Goal: Task Accomplishment & Management: Manage account settings

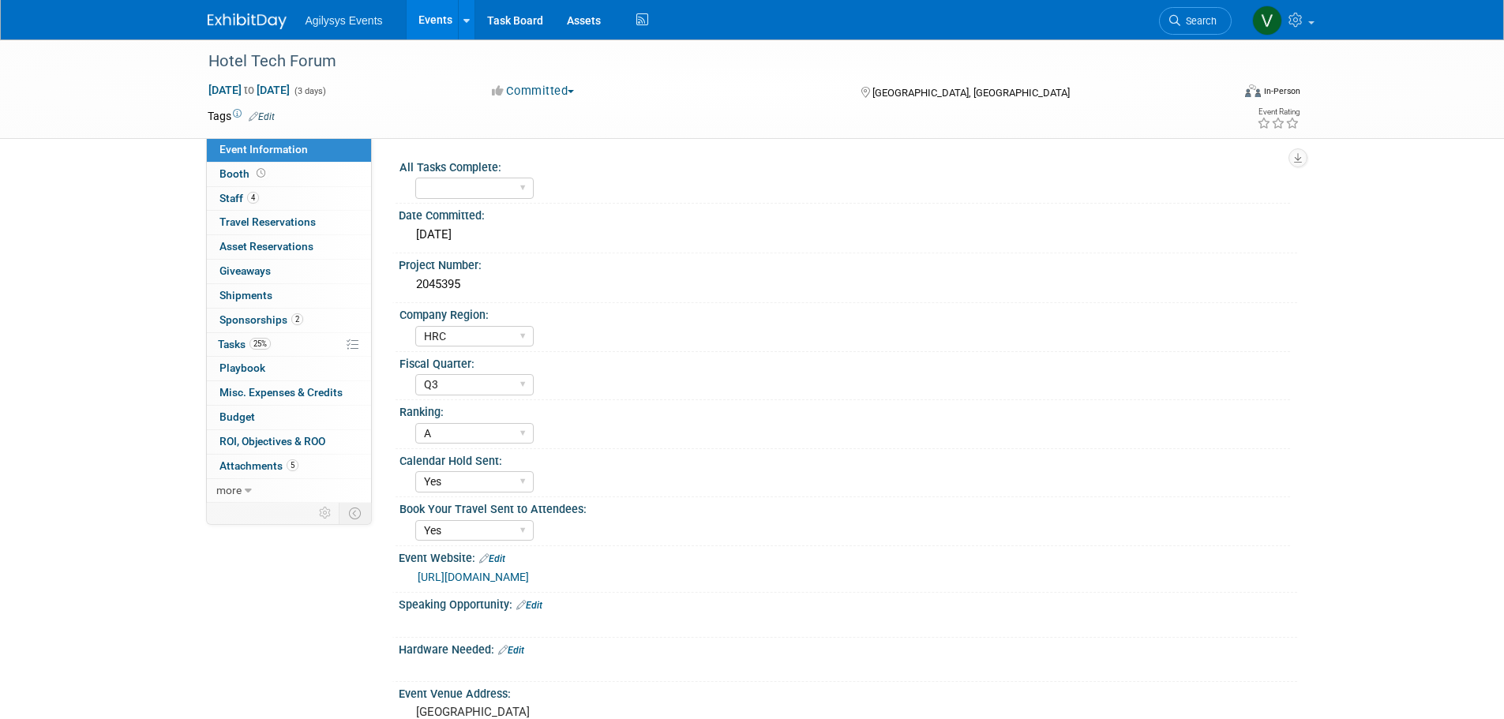
select select "HRC"
select select "Q3"
select select "A"
select select "Yes"
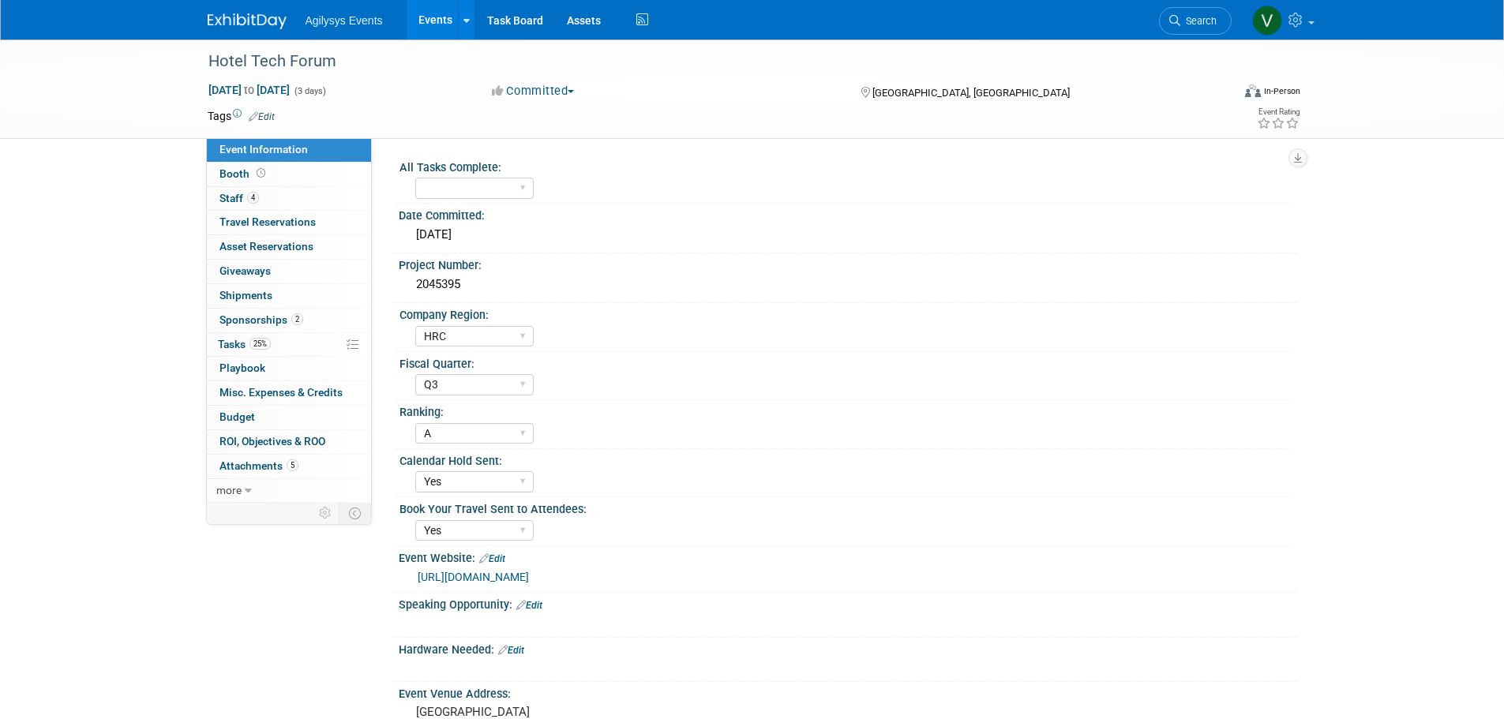
click at [3, 392] on div "Hotel Tech Forum Nov 12, 2025 to Nov 14, 2025 (3 days) Nov 12, 2025 to Nov 14, …" at bounding box center [752, 639] width 1504 height 1200
click at [249, 17] on img at bounding box center [247, 21] width 79 height 16
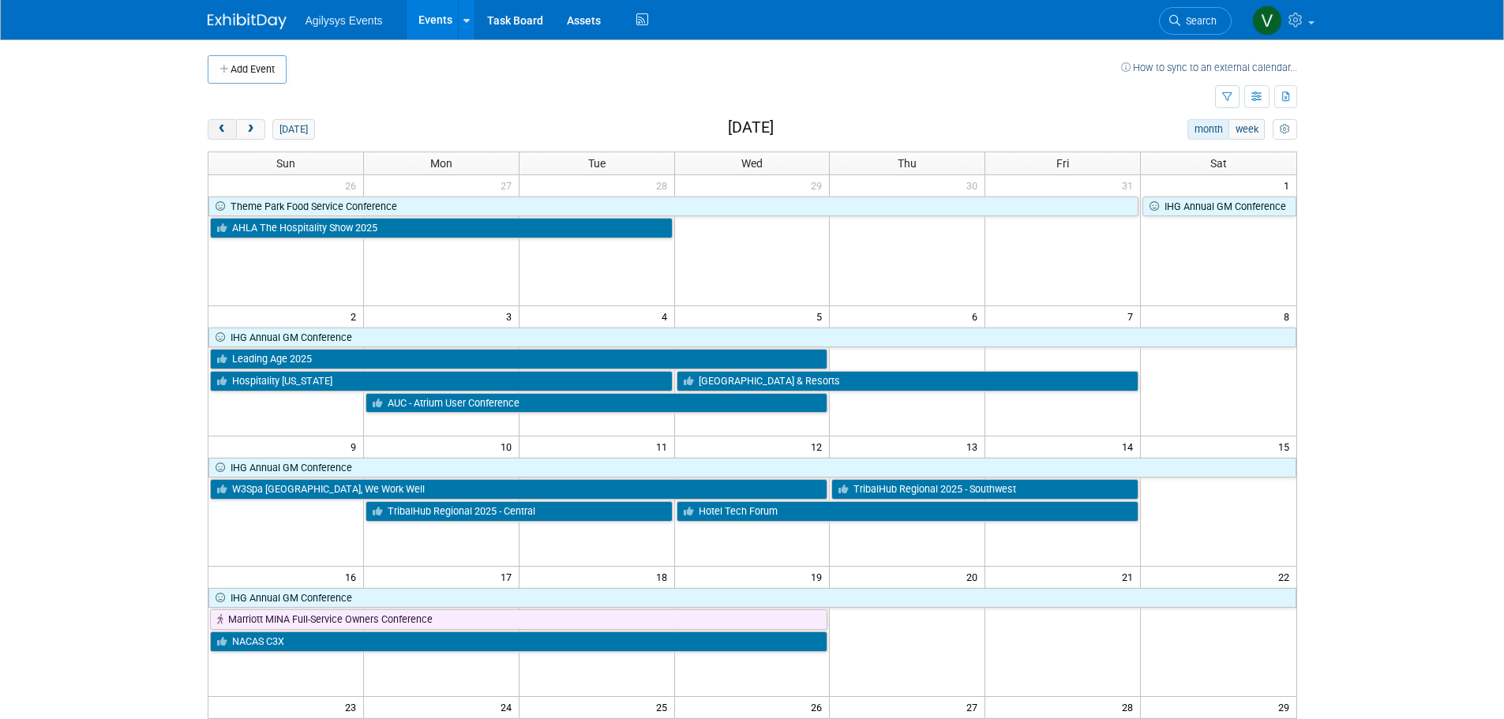
click at [232, 133] on button "prev" at bounding box center [222, 129] width 29 height 21
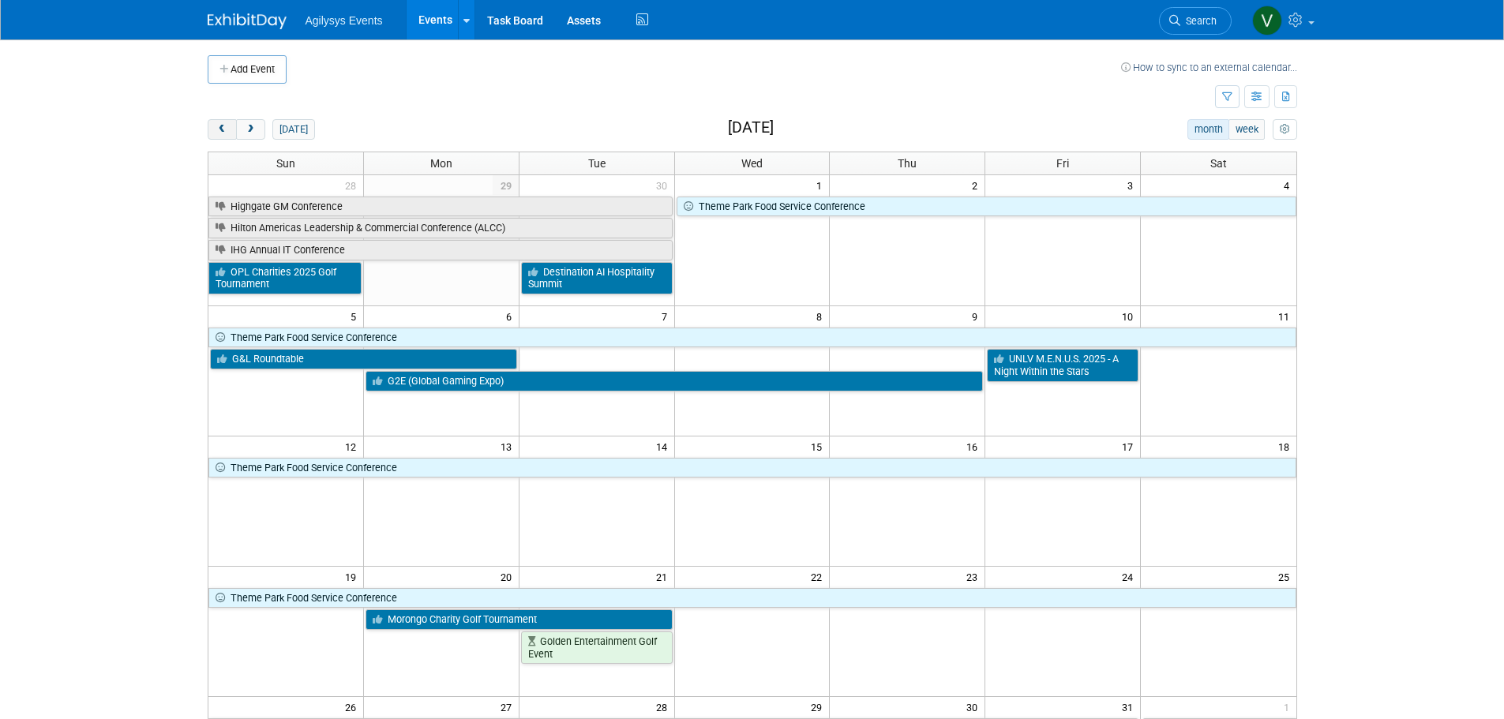
drag, startPoint x: 224, startPoint y: 129, endPoint x: 236, endPoint y: 137, distance: 14.2
click at [224, 129] on span "prev" at bounding box center [222, 130] width 12 height 10
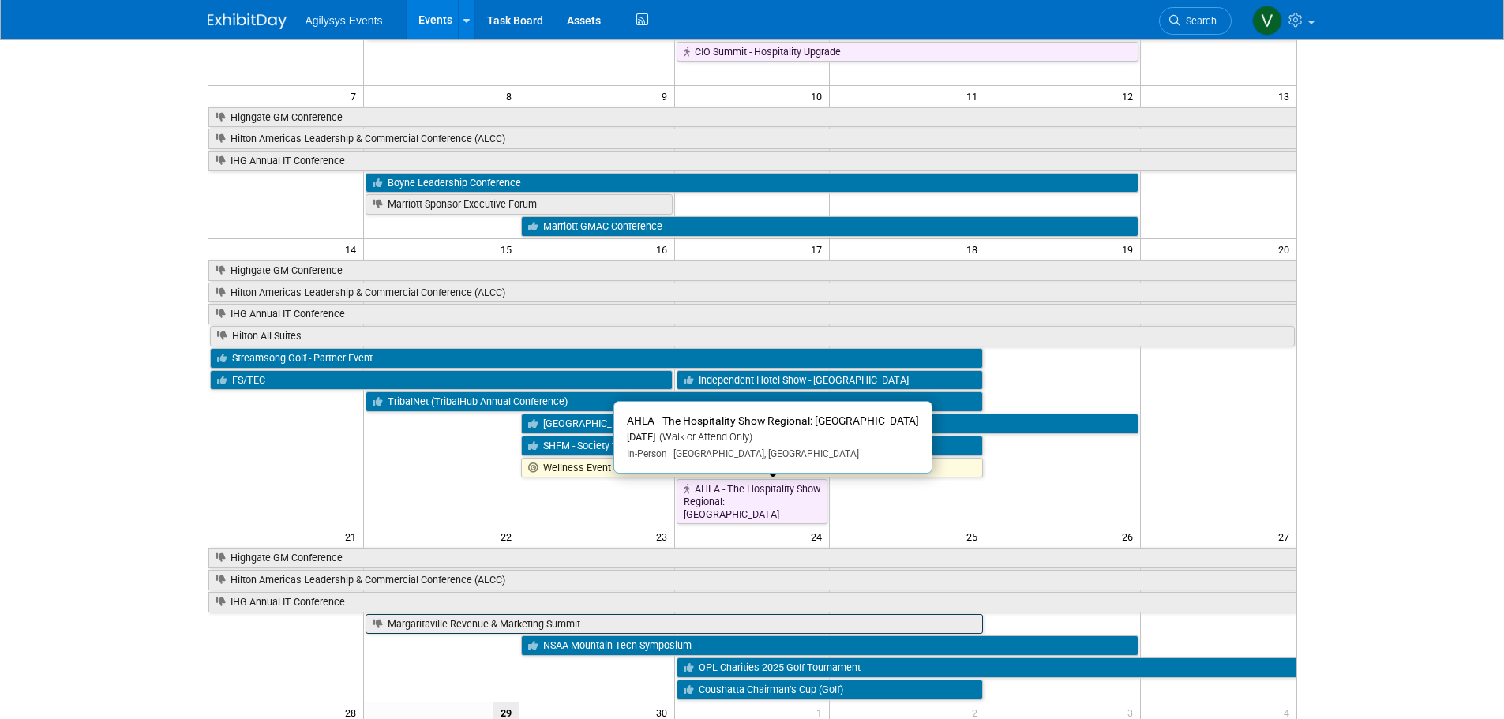
scroll to position [316, 0]
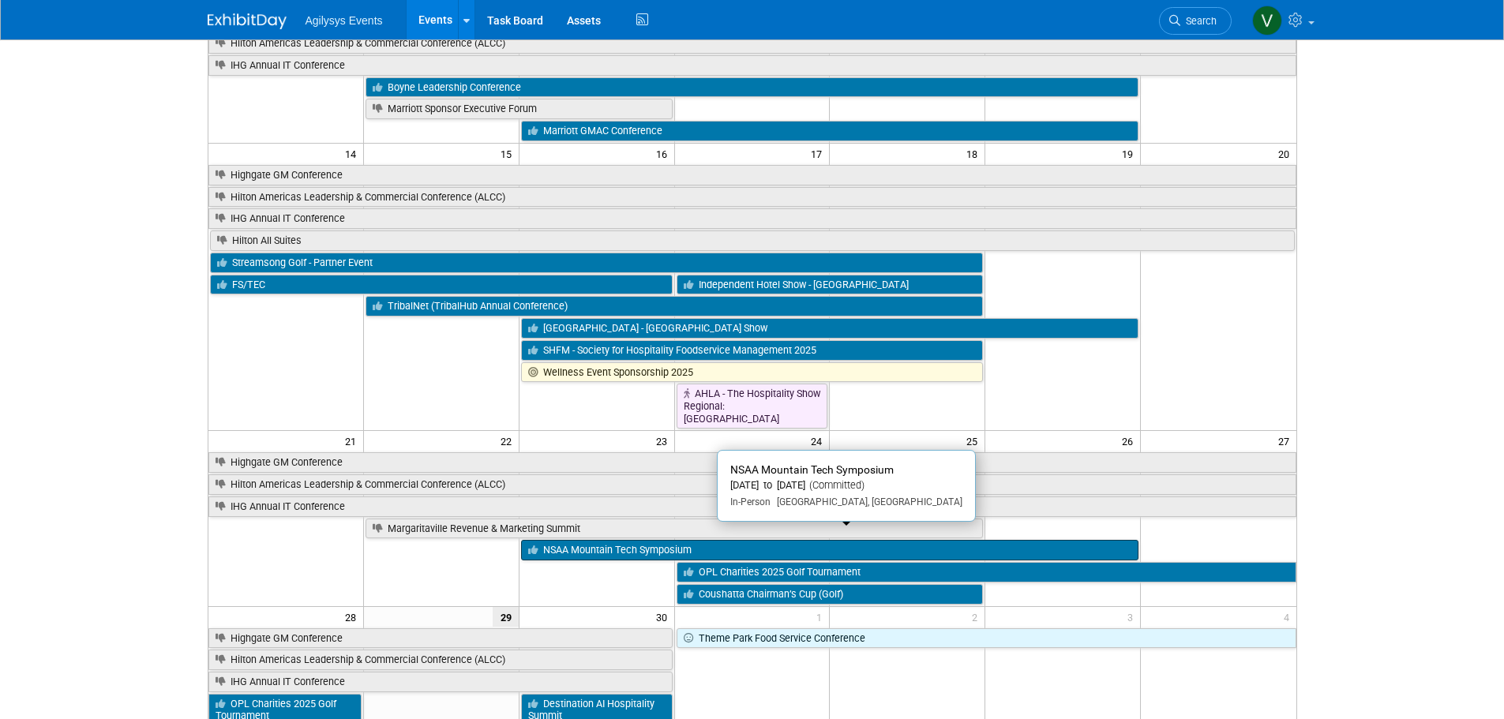
click at [569, 540] on link "NSAA Mountain Tech Symposium" at bounding box center [829, 550] width 617 height 21
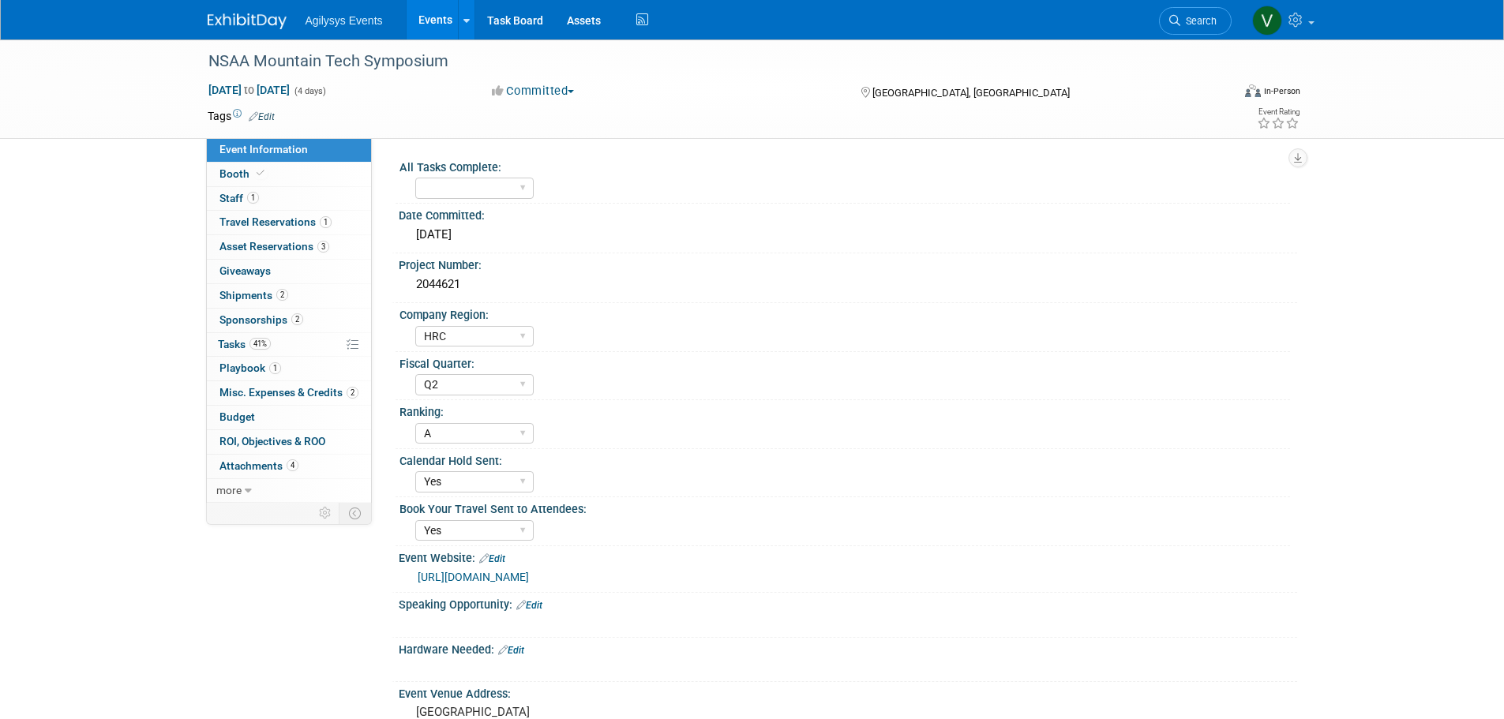
select select "HRC"
select select "Q2"
select select "A"
select select "Yes"
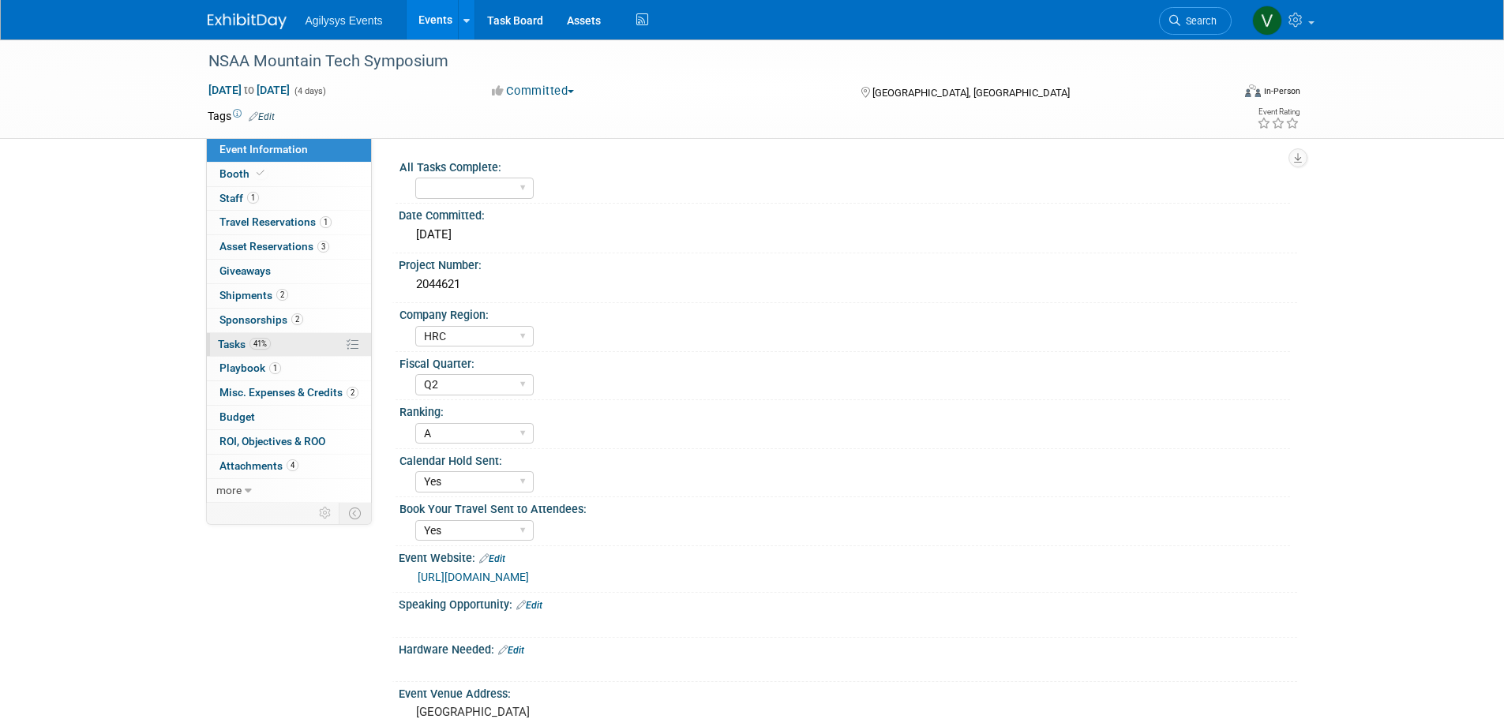
click at [253, 343] on span "41%" at bounding box center [259, 344] width 21 height 12
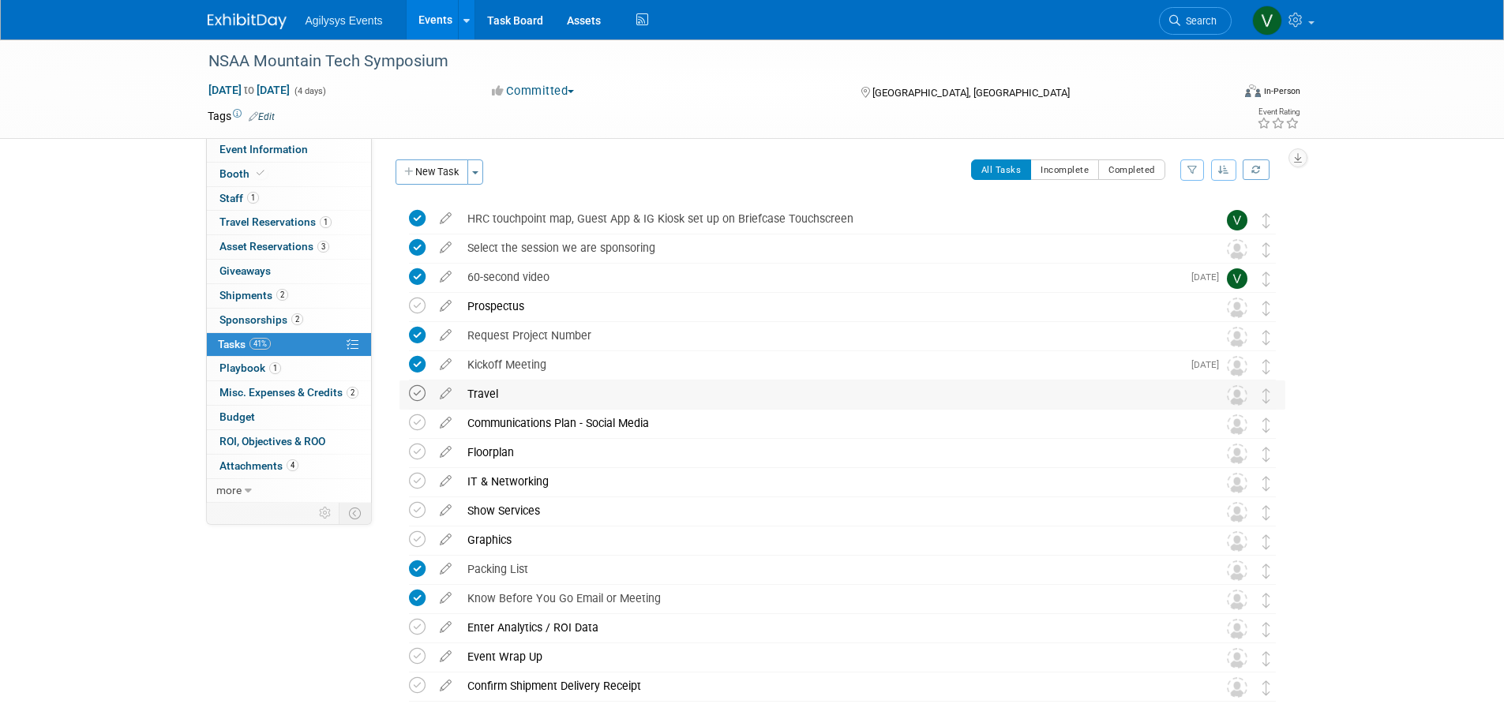
click at [421, 398] on icon at bounding box center [417, 393] width 17 height 17
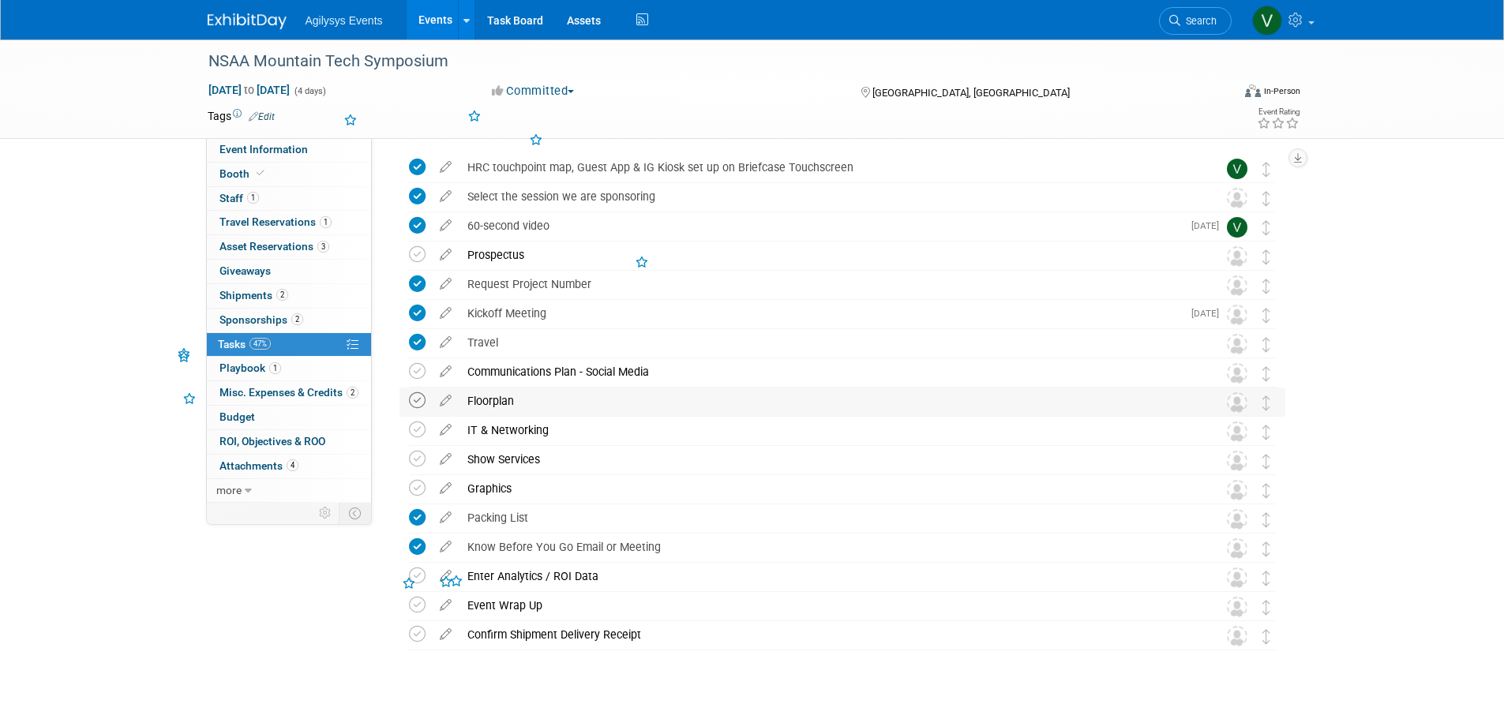
scroll to position [79, 0]
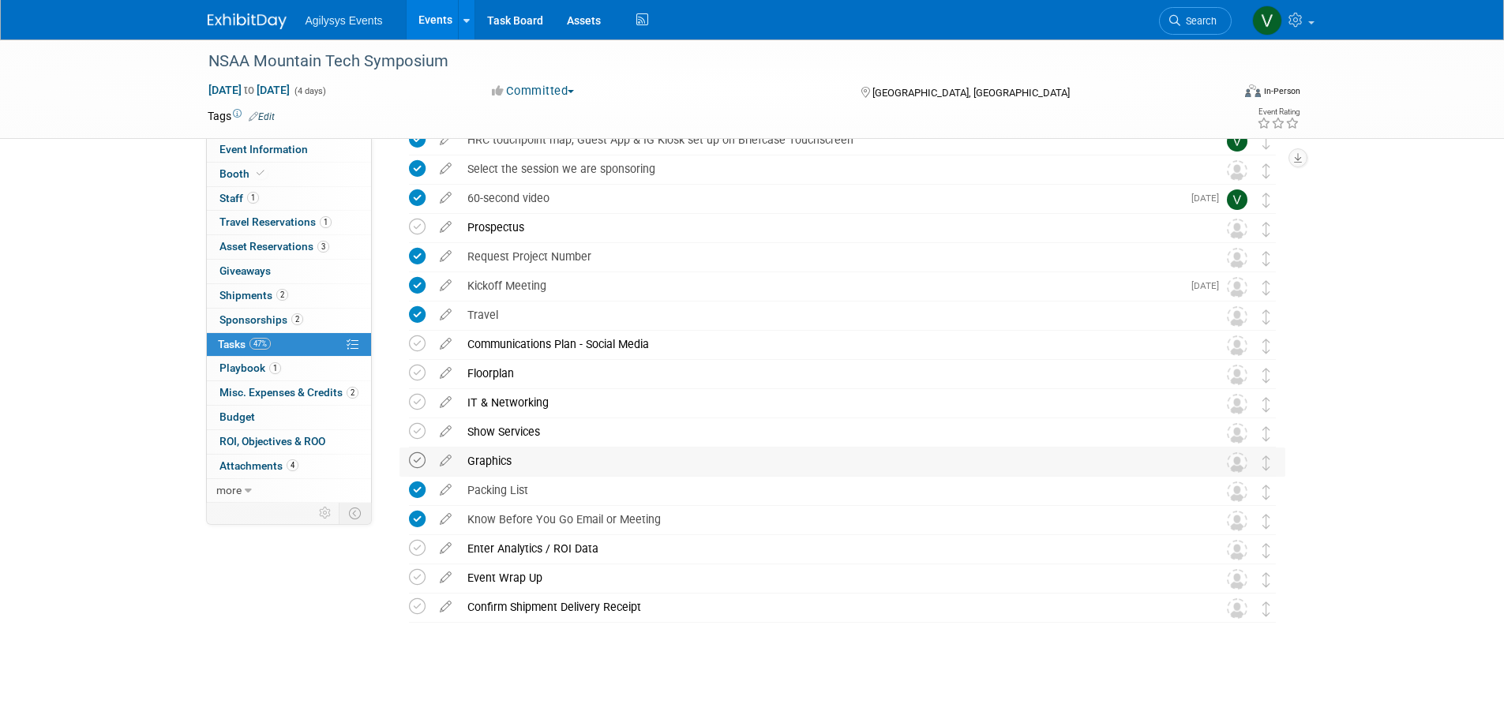
click at [418, 464] on icon at bounding box center [417, 460] width 17 height 17
click at [416, 610] on icon at bounding box center [417, 606] width 17 height 17
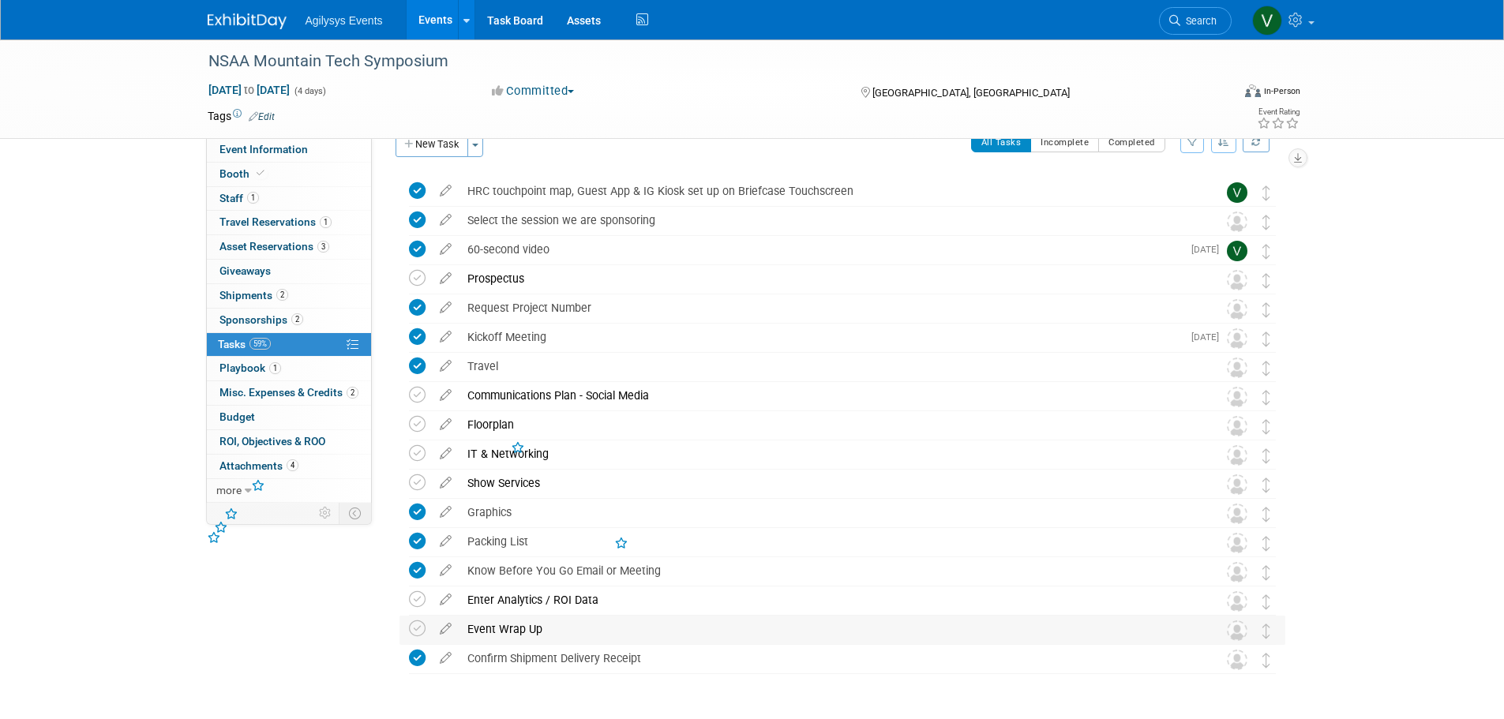
scroll to position [0, 0]
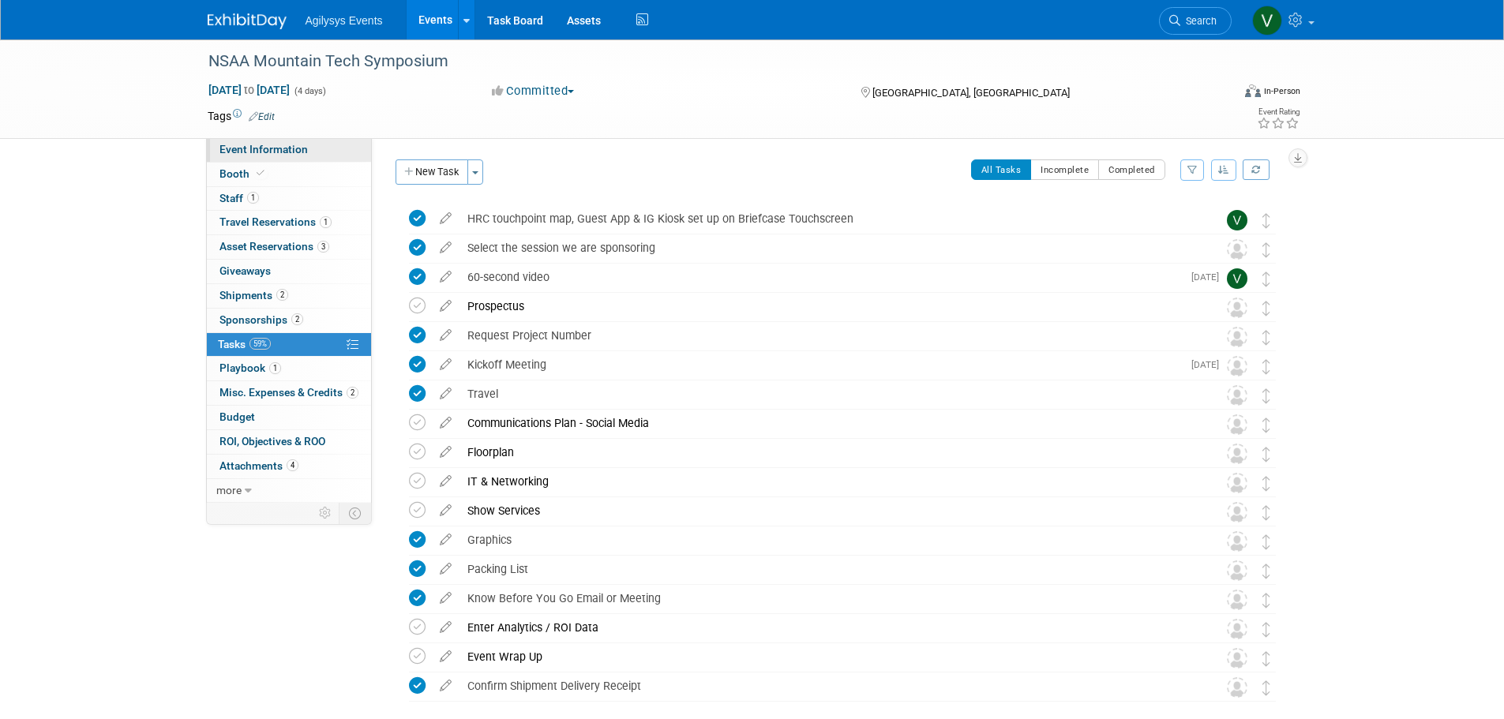
click at [246, 155] on span "Event Information" at bounding box center [263, 149] width 88 height 13
select select "HRC"
select select "Q2"
select select "A"
select select "Yes"
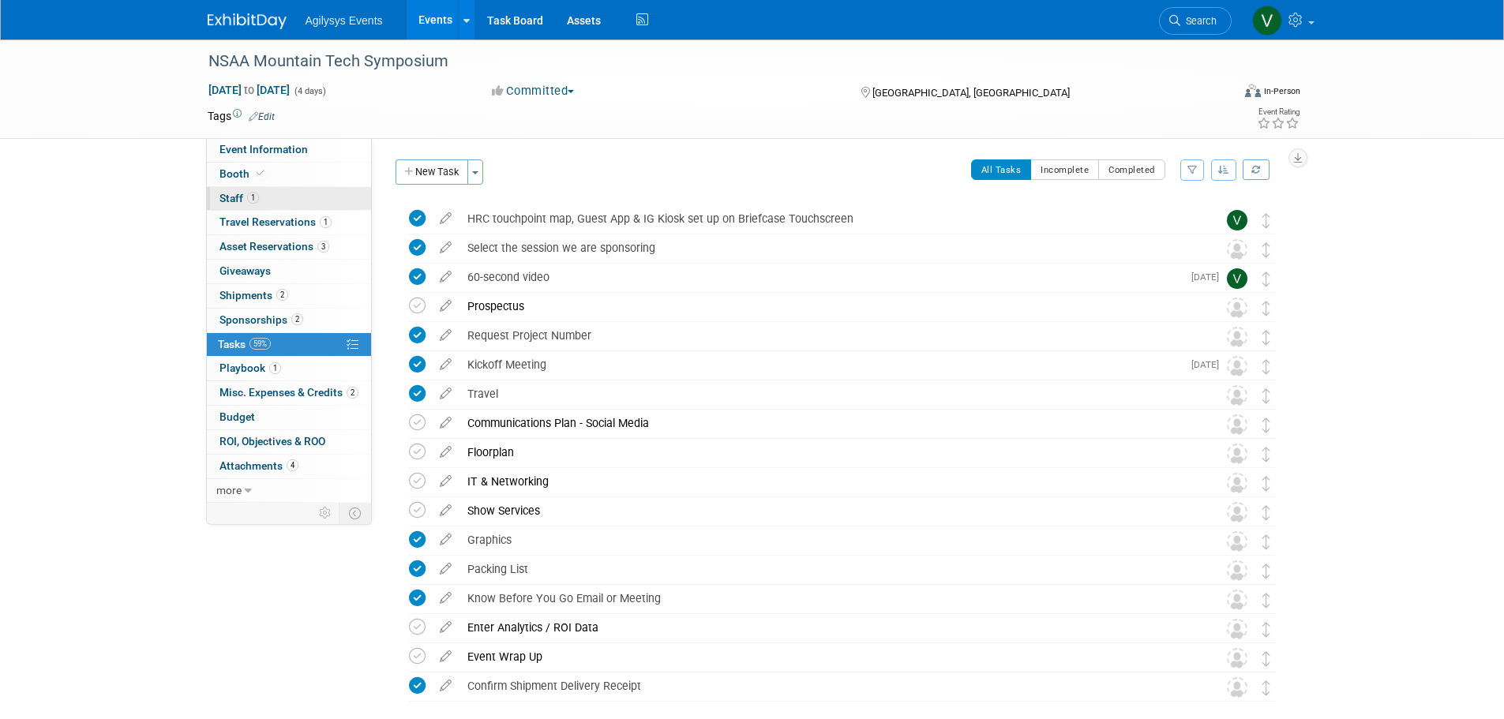
select select "Yes"
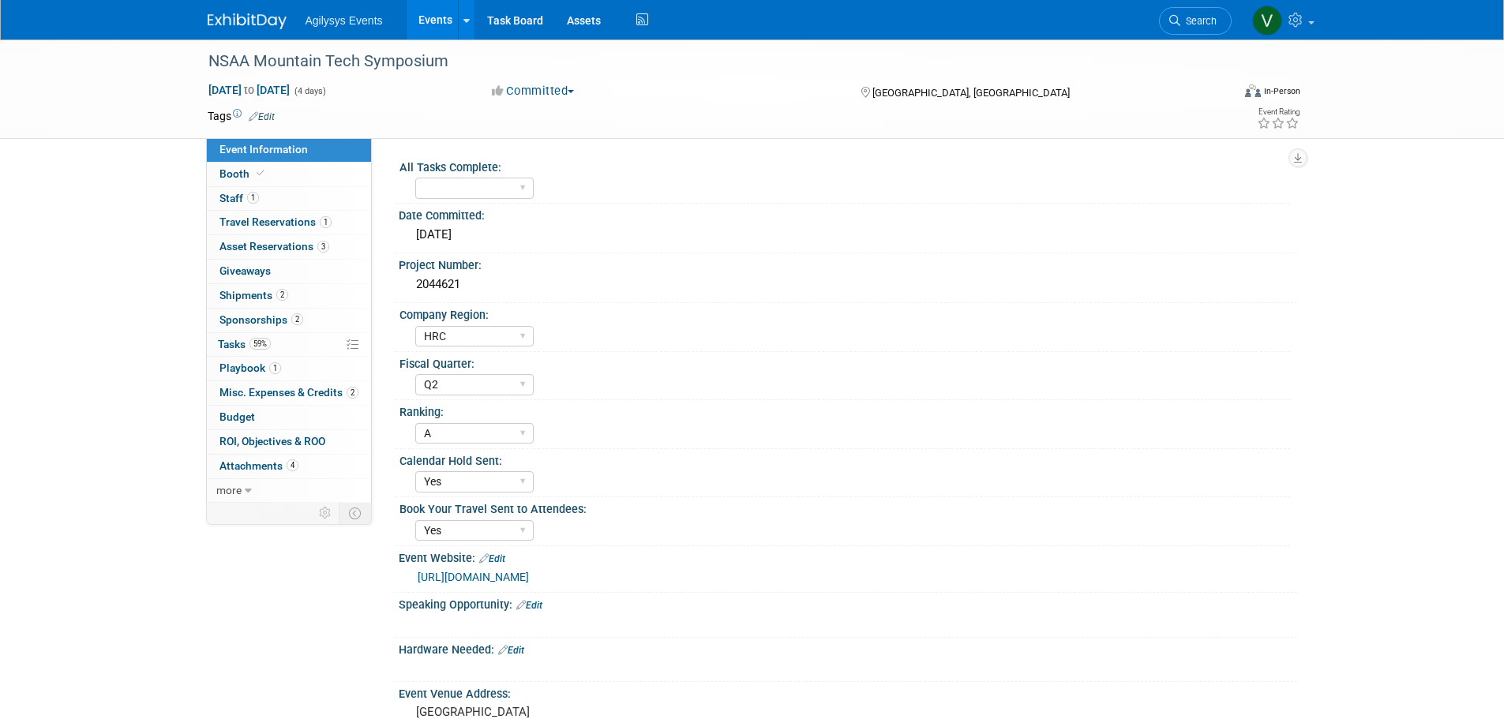
click at [228, 31] on div "Agilysys Events Events Add Event Bulk Upload Events Shareable Event Boards Rece…" at bounding box center [752, 19] width 1089 height 39
click at [254, 24] on img at bounding box center [247, 21] width 79 height 16
